Goal: Task Accomplishment & Management: Manage account settings

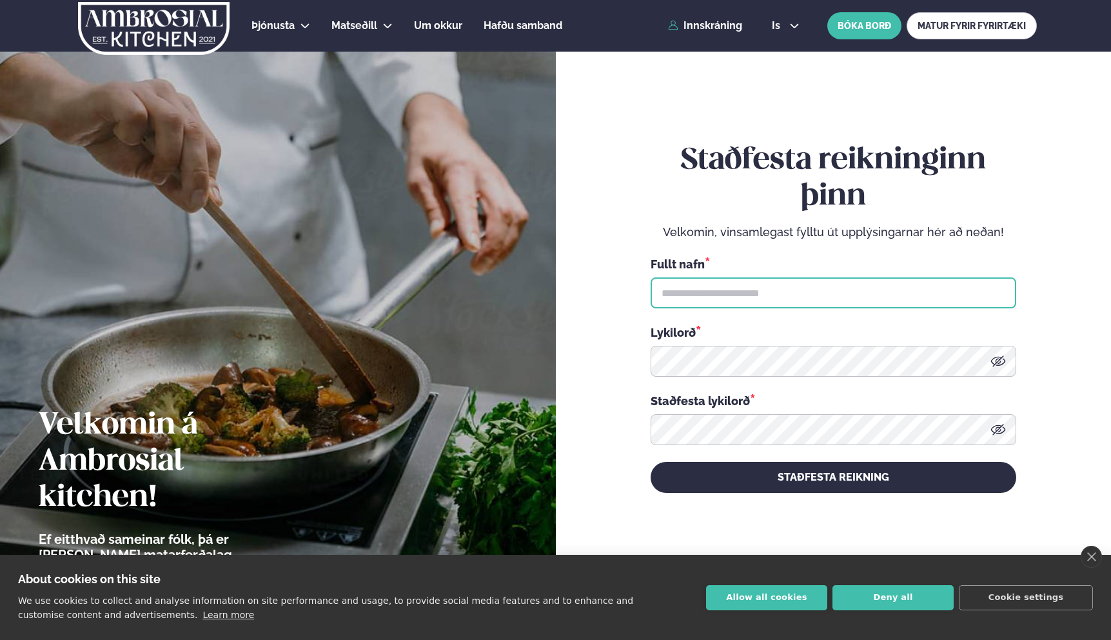
click at [683, 299] on input "text" at bounding box center [834, 292] width 366 height 31
type input "**********"
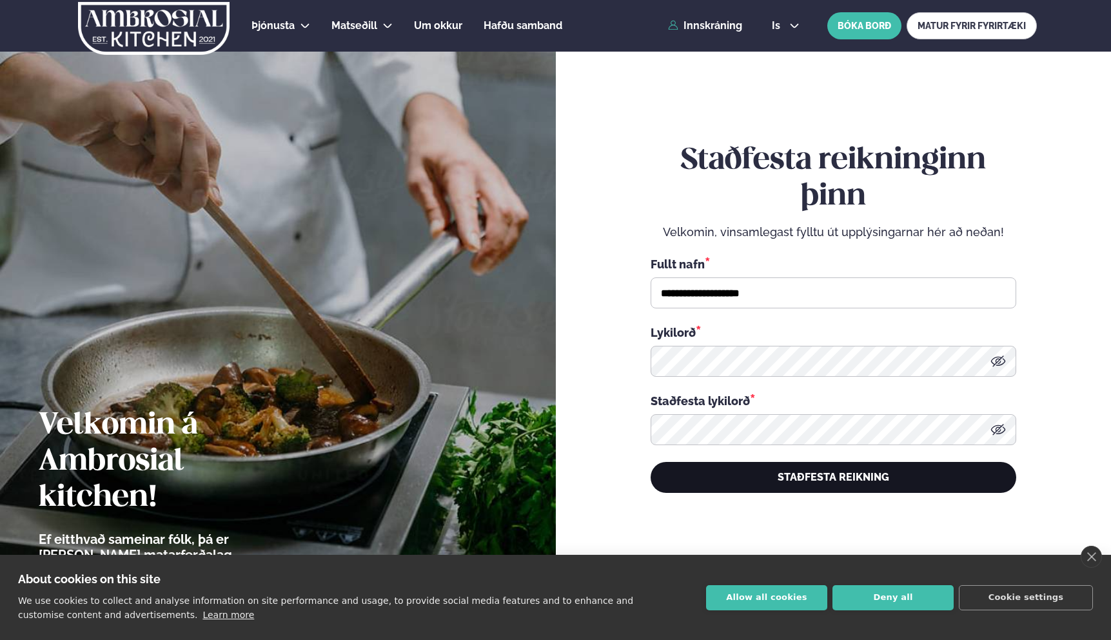
click at [803, 479] on button "STAÐFESTA REIKNING" at bounding box center [834, 477] width 366 height 31
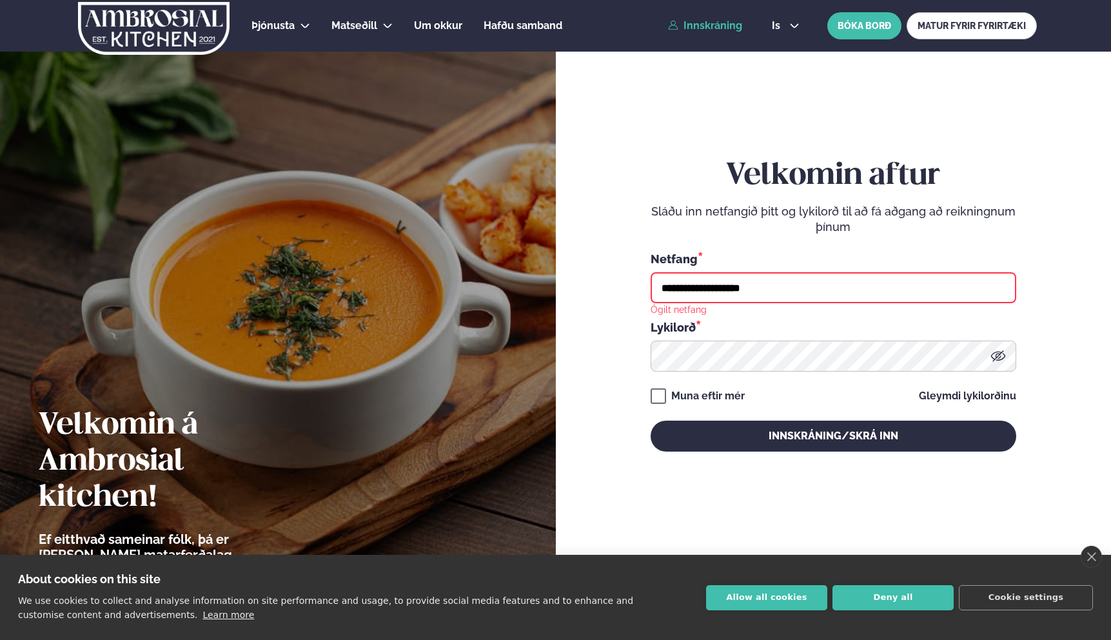
click at [792, 296] on input "**********" at bounding box center [834, 287] width 366 height 31
type input "**********"
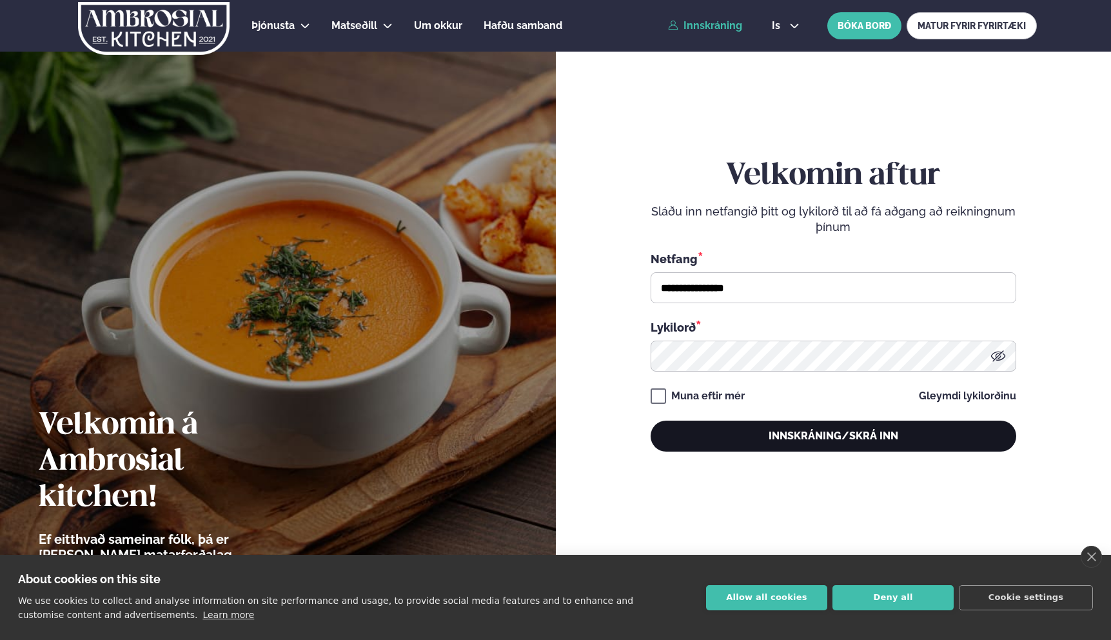
click at [769, 430] on button "Innskráning/Skrá inn" at bounding box center [834, 435] width 366 height 31
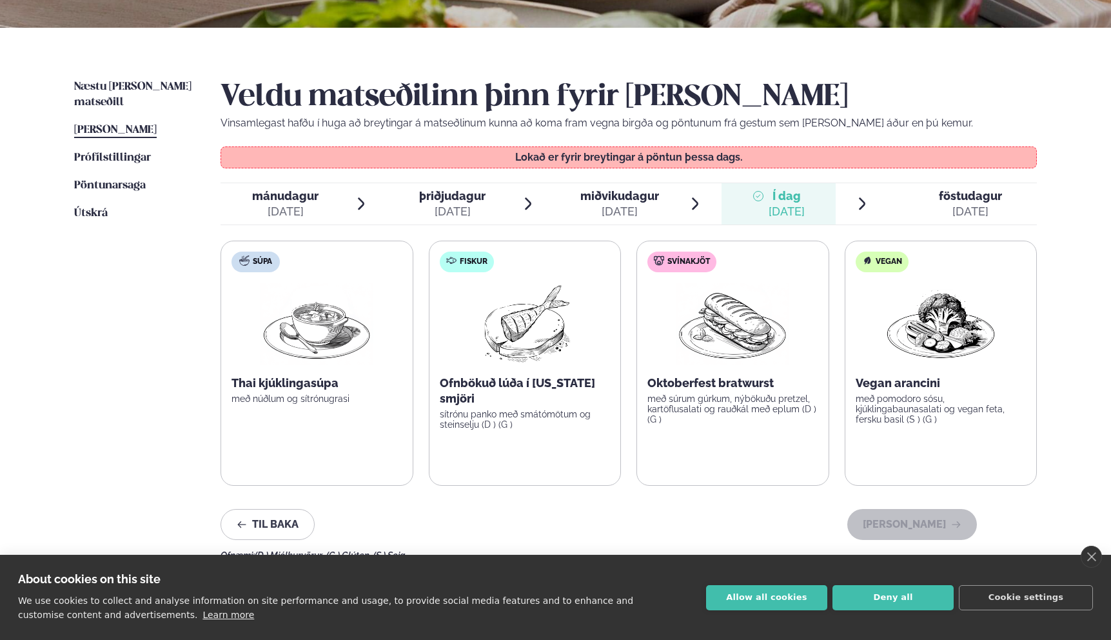
scroll to position [264, 0]
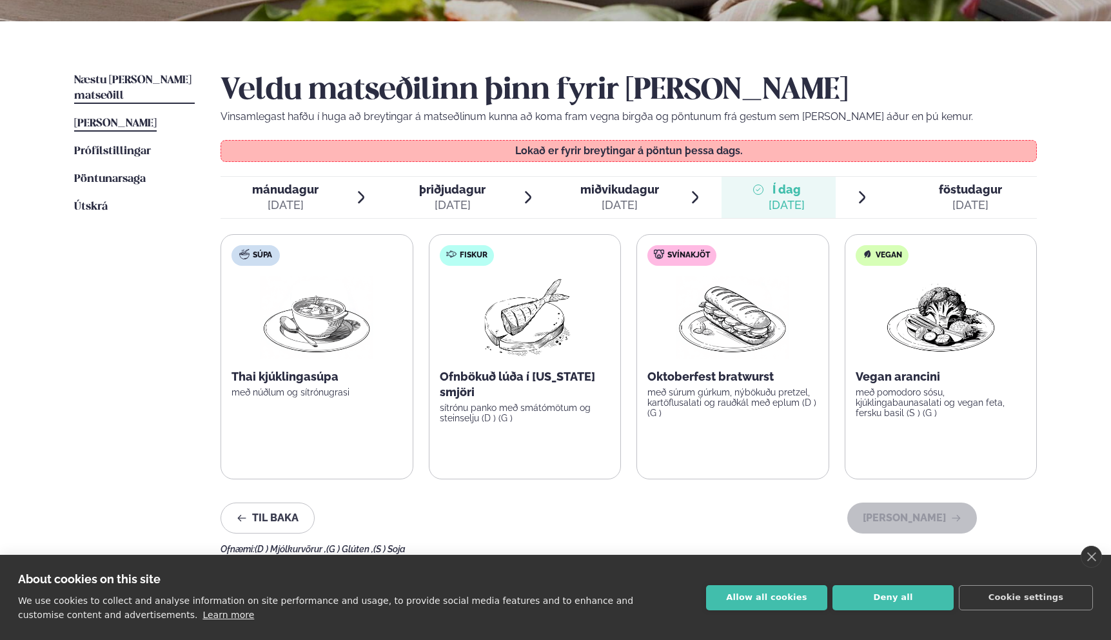
click at [169, 85] on link "Næstu [PERSON_NAME] matseðill Næsta vika" at bounding box center [134, 88] width 121 height 31
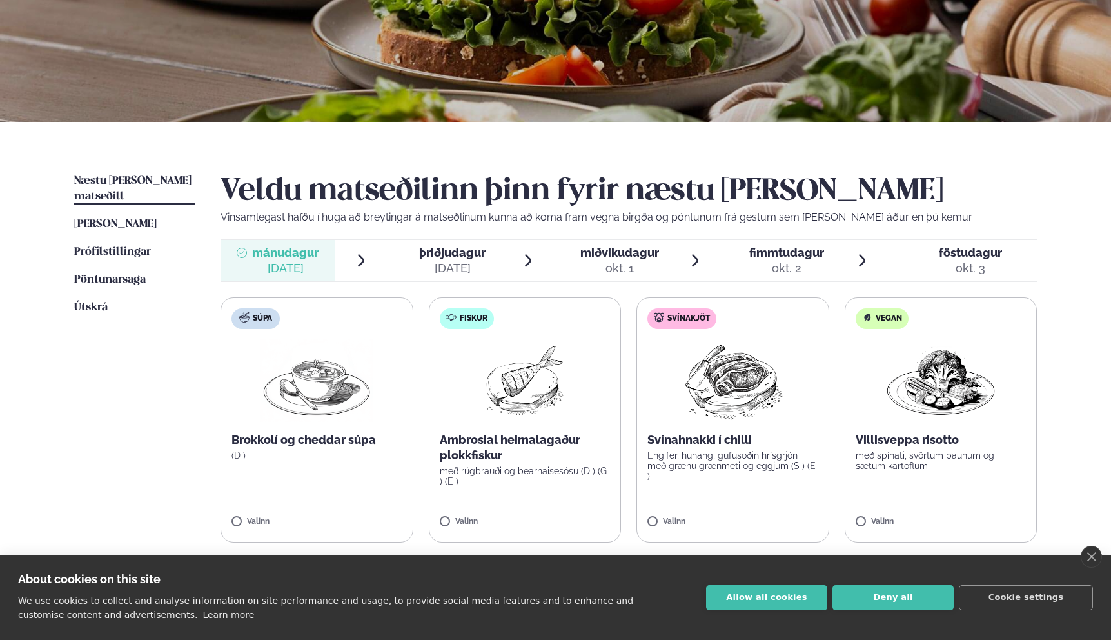
scroll to position [323, 0]
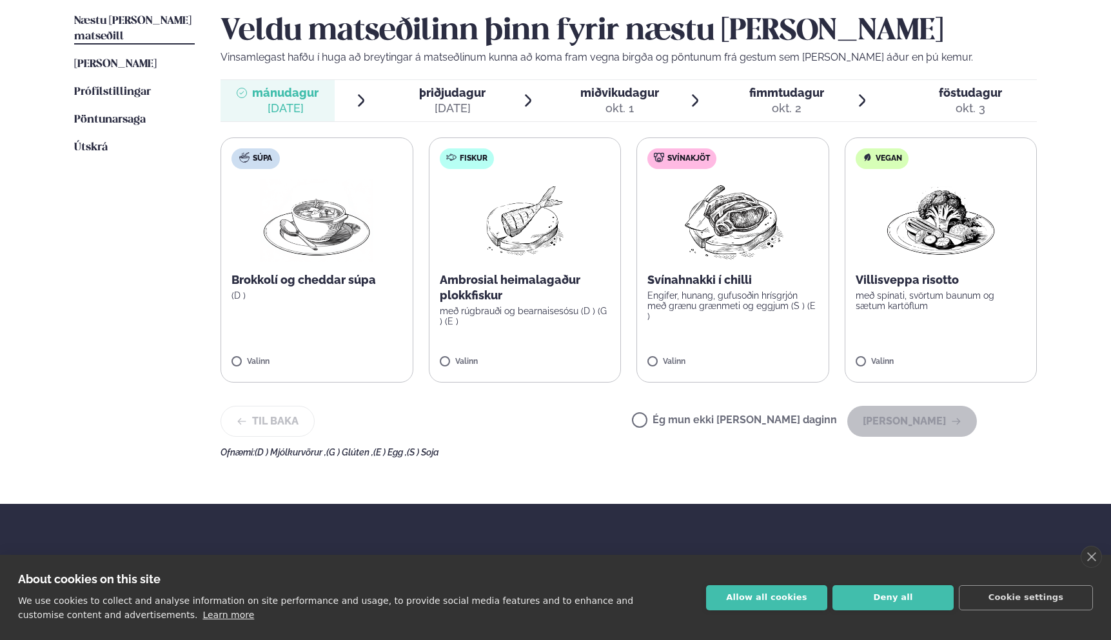
click at [611, 97] on span "miðvikudagur" at bounding box center [619, 93] width 79 height 14
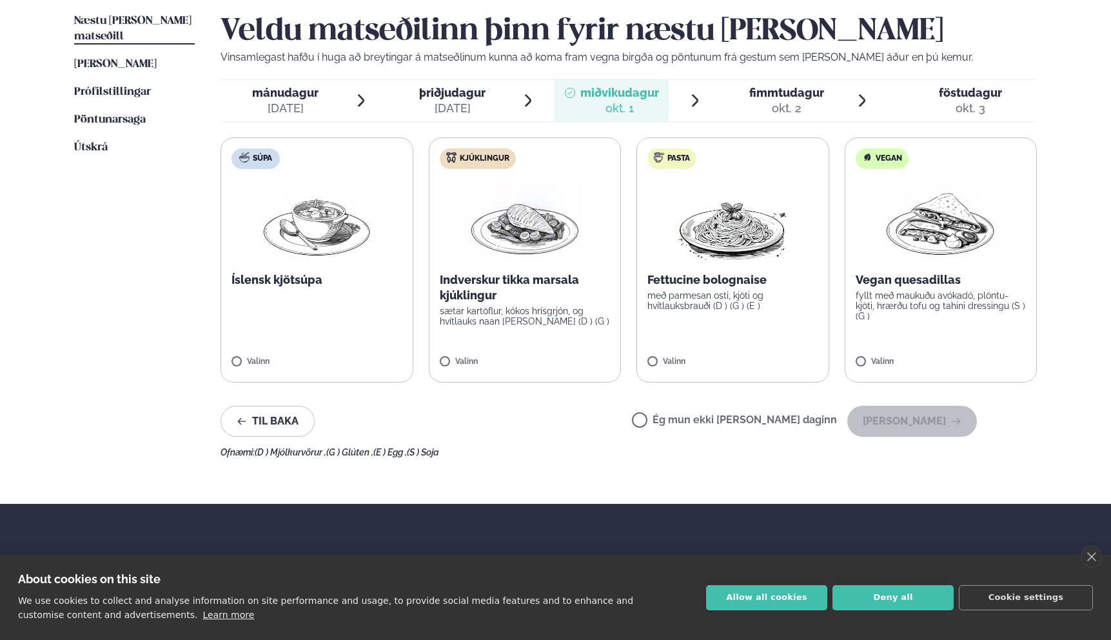
click at [900, 211] on img at bounding box center [940, 220] width 113 height 83
click at [919, 426] on button "[PERSON_NAME]" at bounding box center [912, 421] width 130 height 31
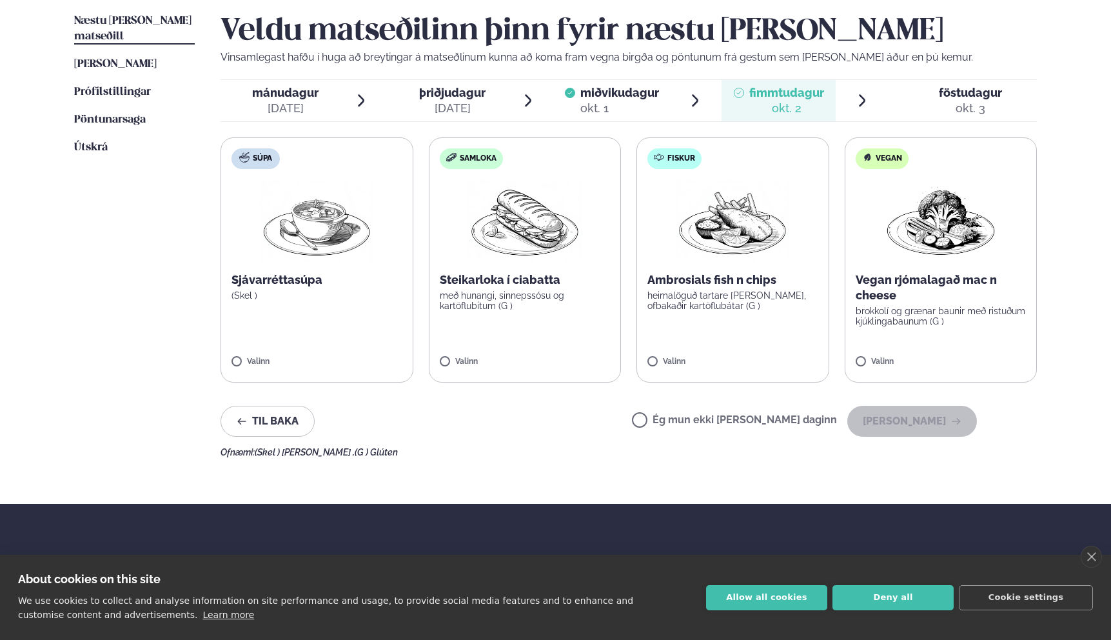
click at [296, 104] on div "[DATE]" at bounding box center [285, 108] width 66 height 15
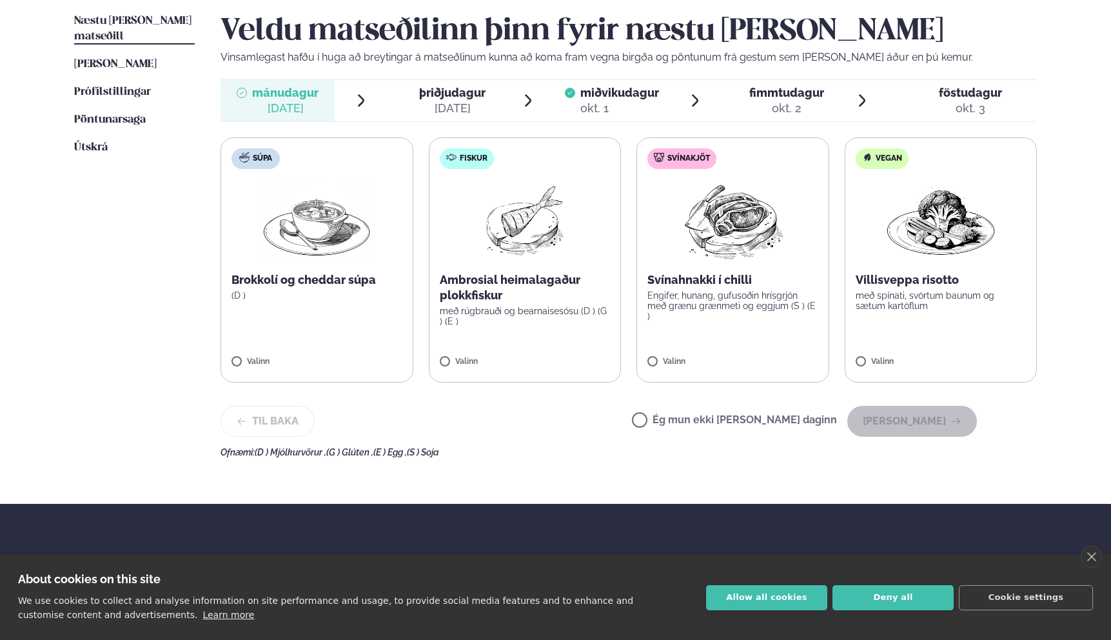
click at [690, 422] on label "Ég mun ekki [PERSON_NAME] daginn" at bounding box center [734, 422] width 205 height 14
click at [907, 422] on button "[PERSON_NAME]" at bounding box center [912, 421] width 130 height 31
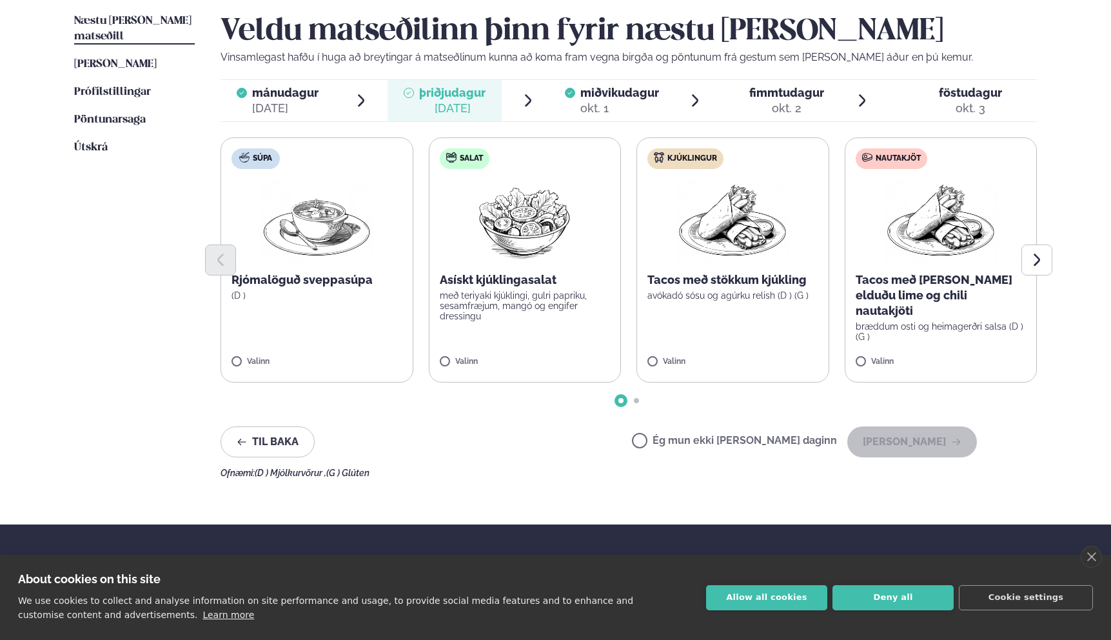
click at [748, 442] on label "Ég mun ekki [PERSON_NAME] daginn" at bounding box center [734, 442] width 205 height 14
click at [898, 445] on button "[PERSON_NAME]" at bounding box center [912, 441] width 130 height 31
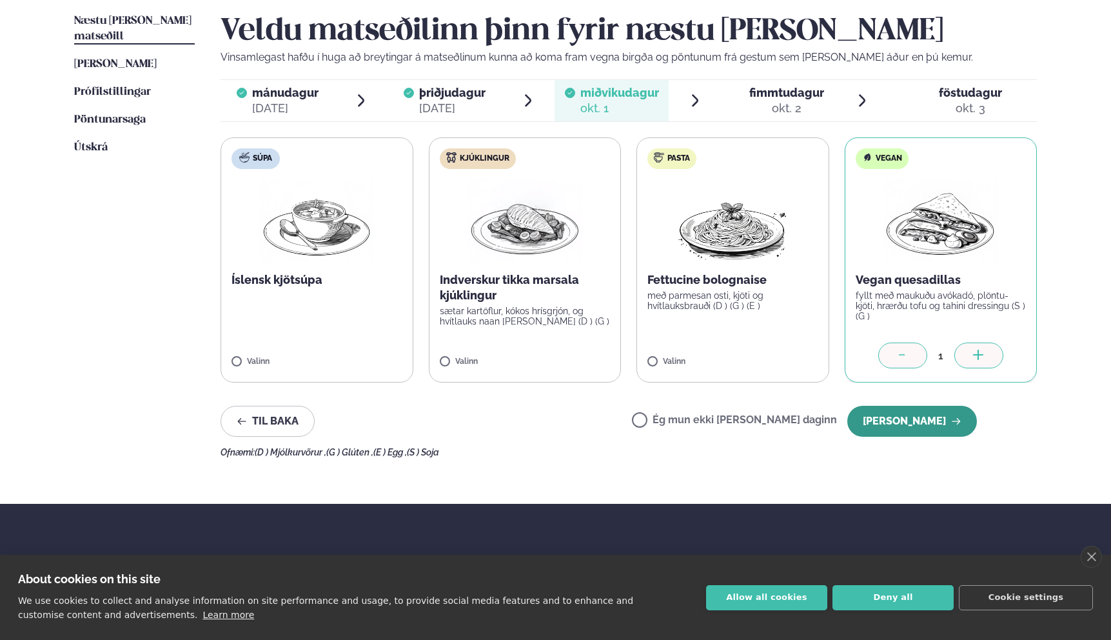
click at [911, 429] on button "[PERSON_NAME]" at bounding box center [912, 421] width 130 height 31
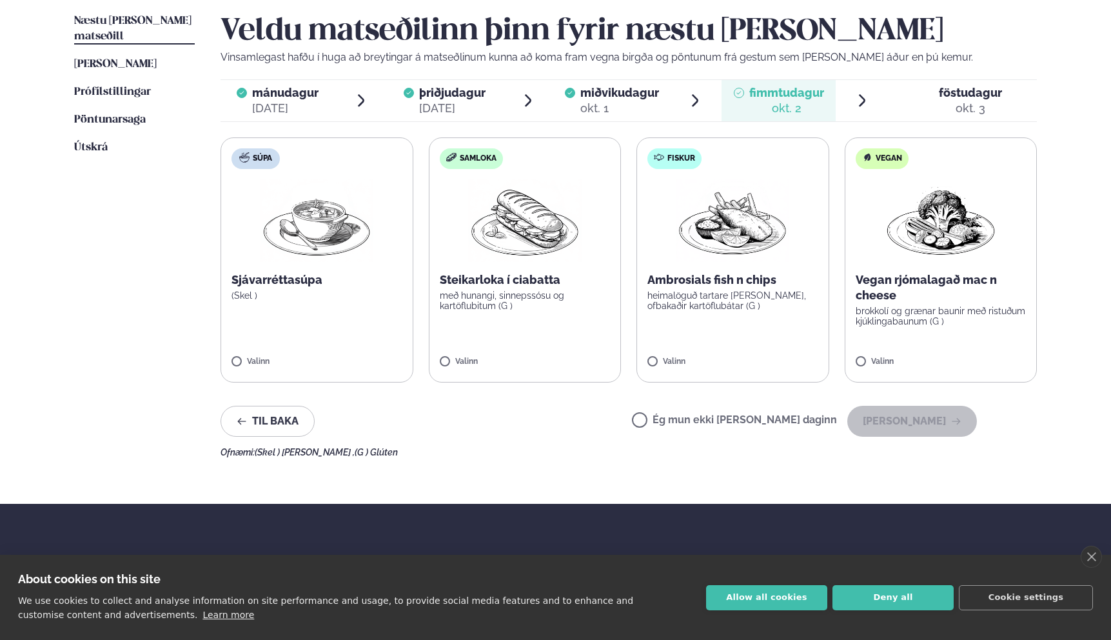
click at [738, 418] on label "Ég mun ekki [PERSON_NAME] daginn" at bounding box center [734, 422] width 205 height 14
click at [908, 418] on button "[PERSON_NAME]" at bounding box center [912, 421] width 130 height 31
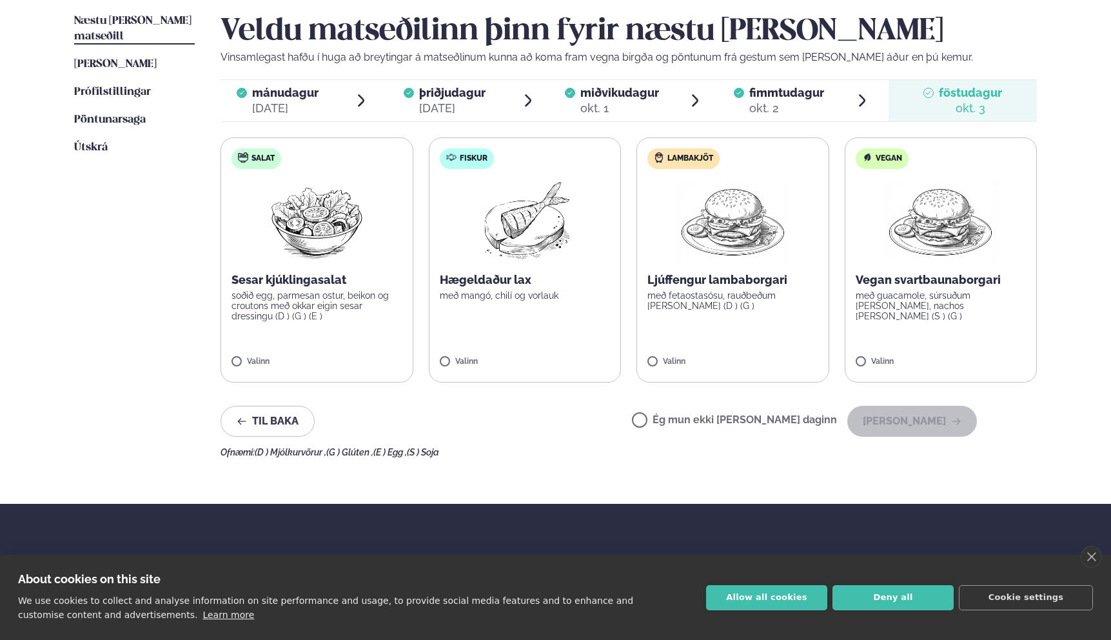
click at [775, 423] on label "Ég mun ekki [PERSON_NAME] daginn" at bounding box center [734, 422] width 205 height 14
click at [926, 424] on button "[PERSON_NAME]" at bounding box center [912, 421] width 130 height 31
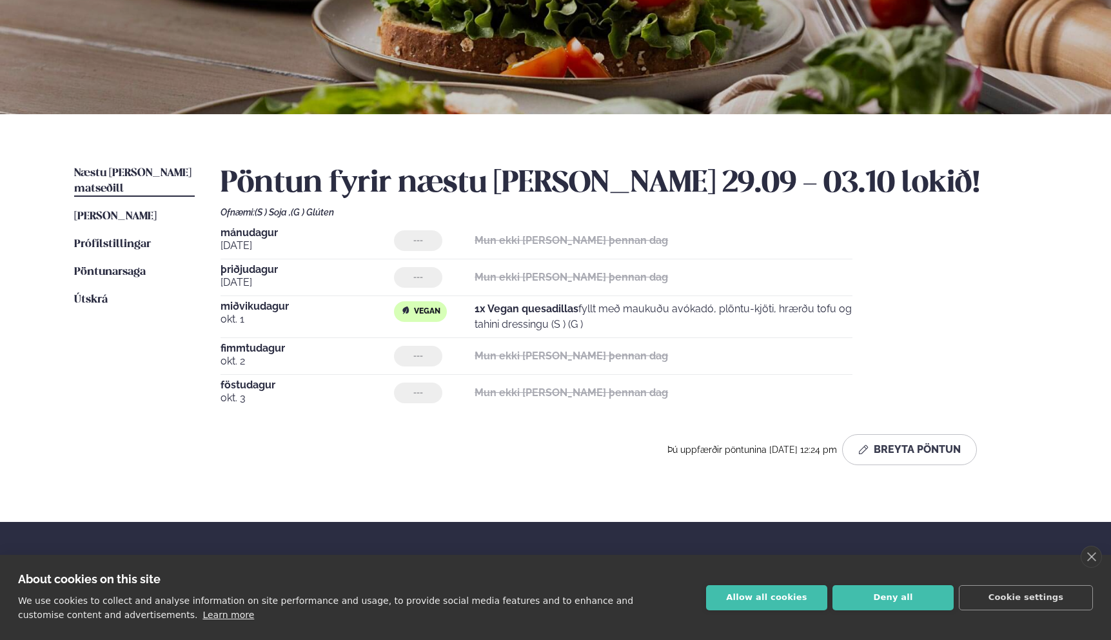
scroll to position [171, 0]
